Goal: Information Seeking & Learning: Learn about a topic

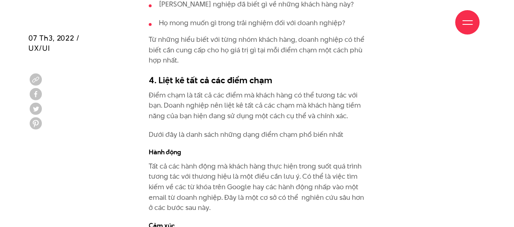
scroll to position [2729, 0]
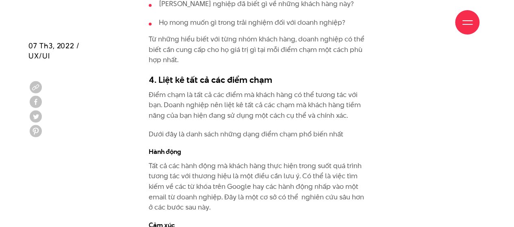
click at [277, 129] on p "Dưới đây là danh sách những dạng điểm chạm phổ biến nhất" at bounding box center [257, 134] width 217 height 11
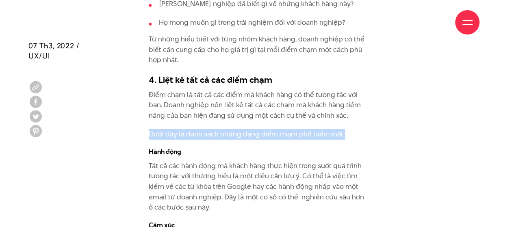
click at [277, 129] on p "Dưới đây là danh sách những dạng điểm chạm phổ biến nhất" at bounding box center [257, 134] width 217 height 11
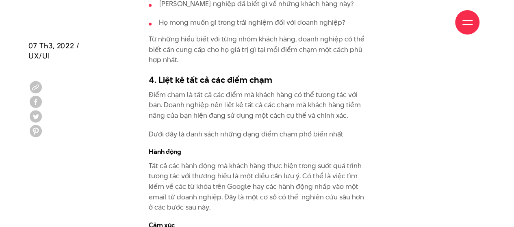
click at [289, 107] on p "Điểm chạm là tất cả các điểm mà khách hàng có thể tương tác với bạn. Doanh nghi…" at bounding box center [257, 105] width 217 height 31
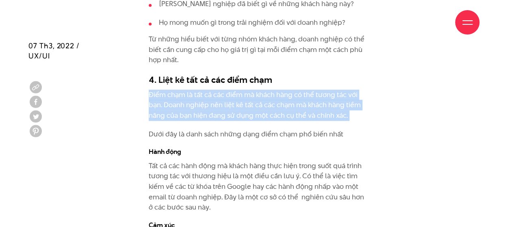
click at [289, 107] on p "Điểm chạm là tất cả các điểm mà khách hàng có thể tương tác với bạn. Doanh nghi…" at bounding box center [257, 105] width 217 height 31
click at [287, 106] on p "Điểm chạm là tất cả các điểm mà khách hàng có thể tương tác với bạn. Doanh nghi…" at bounding box center [257, 105] width 217 height 31
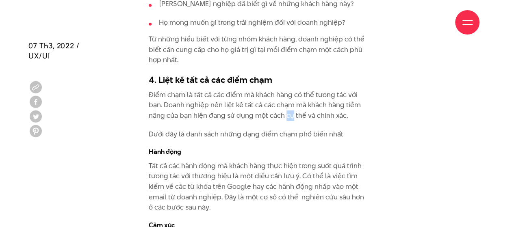
click at [287, 106] on p "Điểm chạm là tất cả các điểm mà khách hàng có thể tương tác với bạn. Doanh nghi…" at bounding box center [257, 105] width 217 height 31
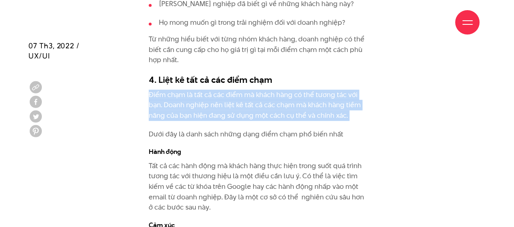
click at [287, 106] on p "Điểm chạm là tất cả các điểm mà khách hàng có thể tương tác với bạn. Doanh nghi…" at bounding box center [257, 105] width 217 height 31
click at [265, 98] on p "Điểm chạm là tất cả các điểm mà khách hàng có thể tương tác với bạn. Doanh nghi…" at bounding box center [257, 105] width 217 height 31
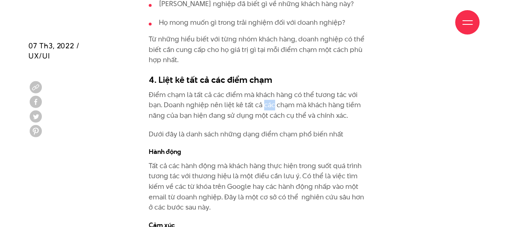
click at [265, 98] on p "Điểm chạm là tất cả các điểm mà khách hàng có thể tương tác với bạn. Doanh nghi…" at bounding box center [257, 105] width 217 height 31
drag, startPoint x: 236, startPoint y: 94, endPoint x: 269, endPoint y: 95, distance: 33.3
click at [269, 95] on p "Điểm chạm là tất cả các điểm mà khách hàng có thể tương tác với bạn. Doanh nghi…" at bounding box center [257, 105] width 217 height 31
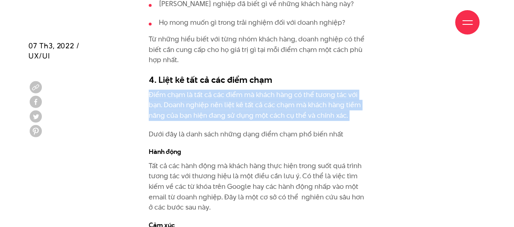
click at [269, 95] on p "Điểm chạm là tất cả các điểm mà khách hàng có thể tương tác với bạn. Doanh nghi…" at bounding box center [257, 105] width 217 height 31
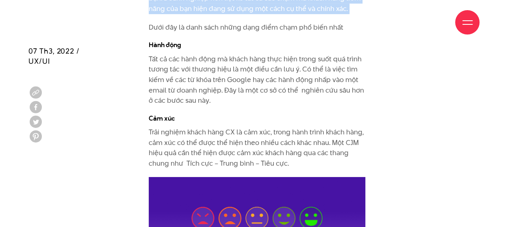
scroll to position [2841, 0]
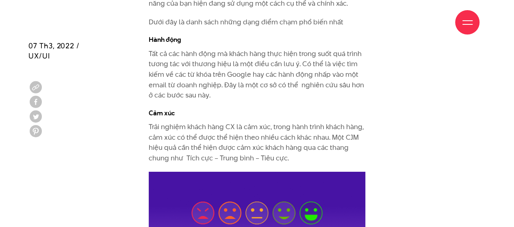
click at [255, 70] on p "Tất cả các hành động mà khách hàng thực hiện trong suốt quá trình tương tác với…" at bounding box center [257, 75] width 217 height 52
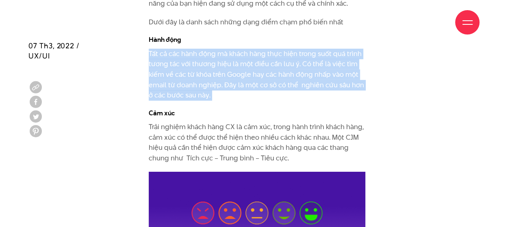
click at [255, 70] on p "Tất cả các hành động mà khách hàng thực hiện trong suốt quá trình tương tác với…" at bounding box center [257, 75] width 217 height 52
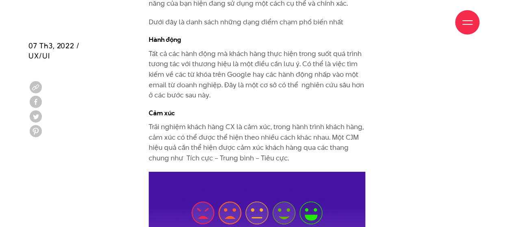
click at [258, 124] on p "Trải nghiệm khách hàng CX là cảm xúc, trong hành trình khách hàng, cảm xúc có t…" at bounding box center [257, 142] width 217 height 41
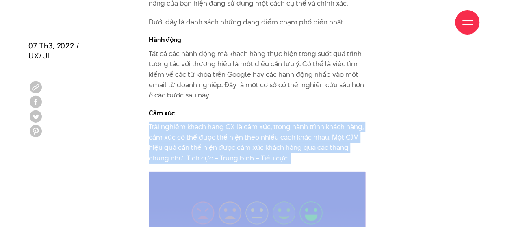
click at [258, 124] on p "Trải nghiệm khách hàng CX là cảm xúc, trong hành trình khách hàng, cảm xúc có t…" at bounding box center [257, 142] width 217 height 41
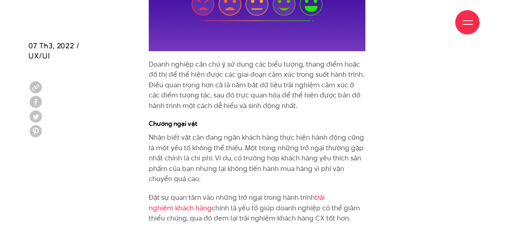
click at [258, 132] on p "Nhận biết vật cản đang ngăn khách hàng thực hiện hành động cũng là một yếu tố k…" at bounding box center [257, 158] width 217 height 52
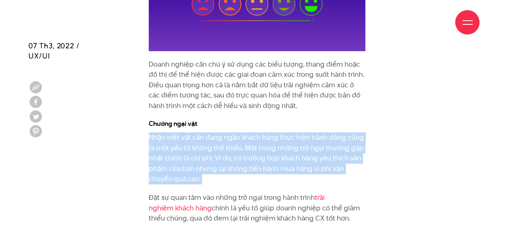
click at [258, 132] on p "Nhận biết vật cản đang ngăn khách hàng thực hiện hành động cũng là một yếu tố k…" at bounding box center [257, 158] width 217 height 52
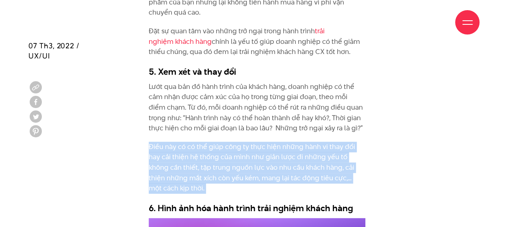
drag, startPoint x: 258, startPoint y: 124, endPoint x: 261, endPoint y: 100, distance: 23.3
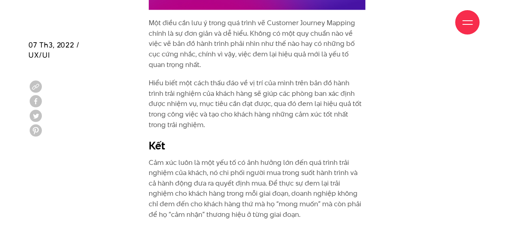
scroll to position [3499, 0]
